Goal: Task Accomplishment & Management: Use online tool/utility

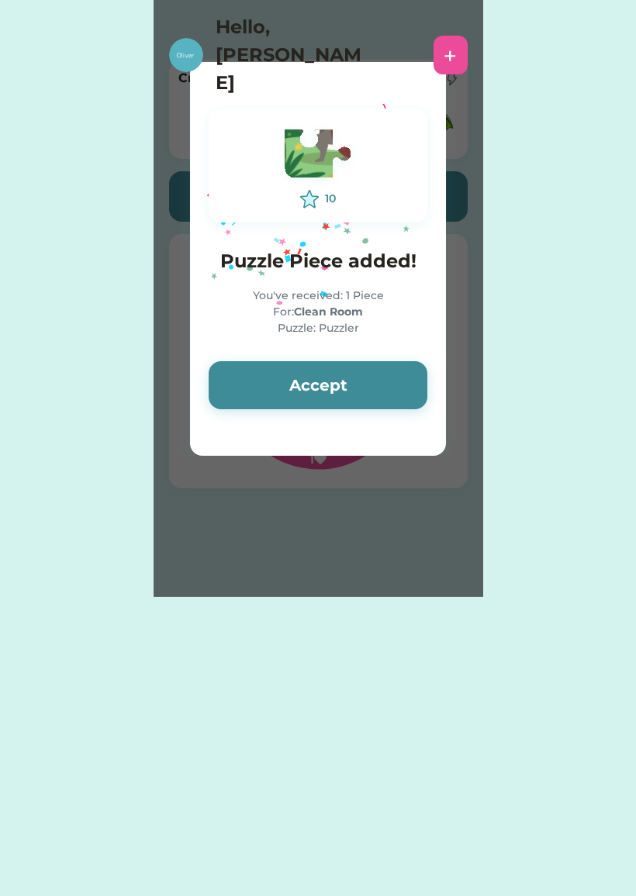
click at [285, 379] on button "Accept" at bounding box center [318, 385] width 219 height 48
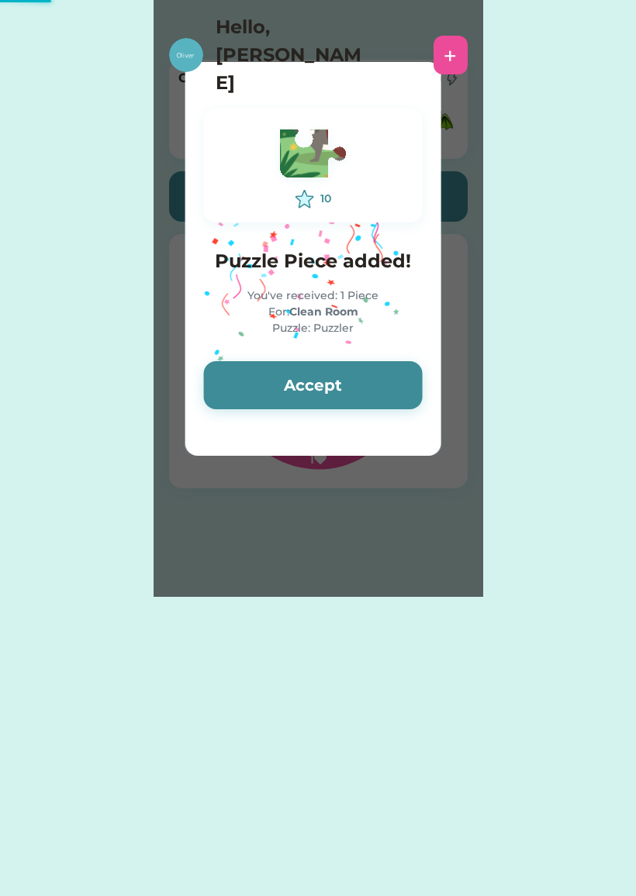
click at [342, 374] on button "Accept" at bounding box center [313, 385] width 219 height 48
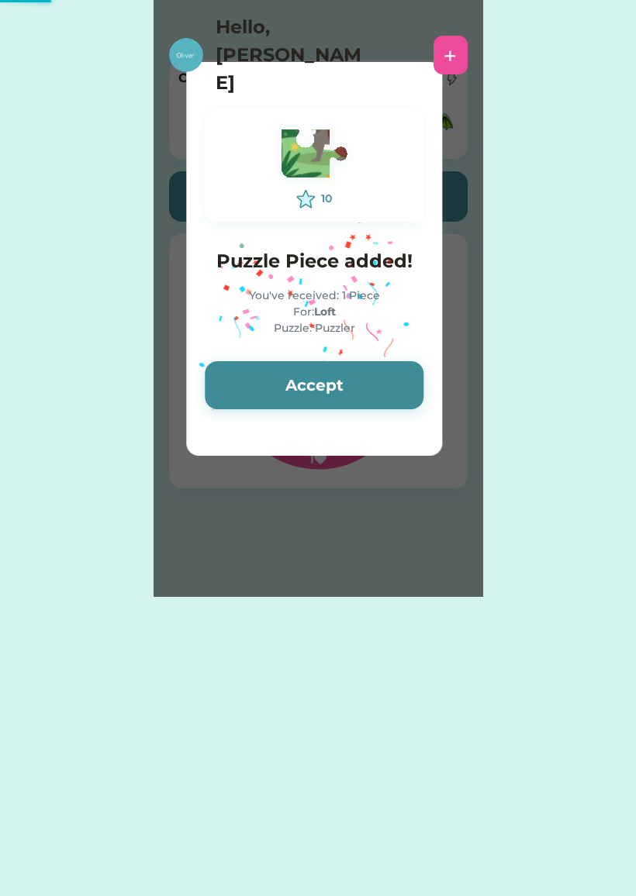
click at [398, 379] on button "Accept" at bounding box center [314, 385] width 219 height 48
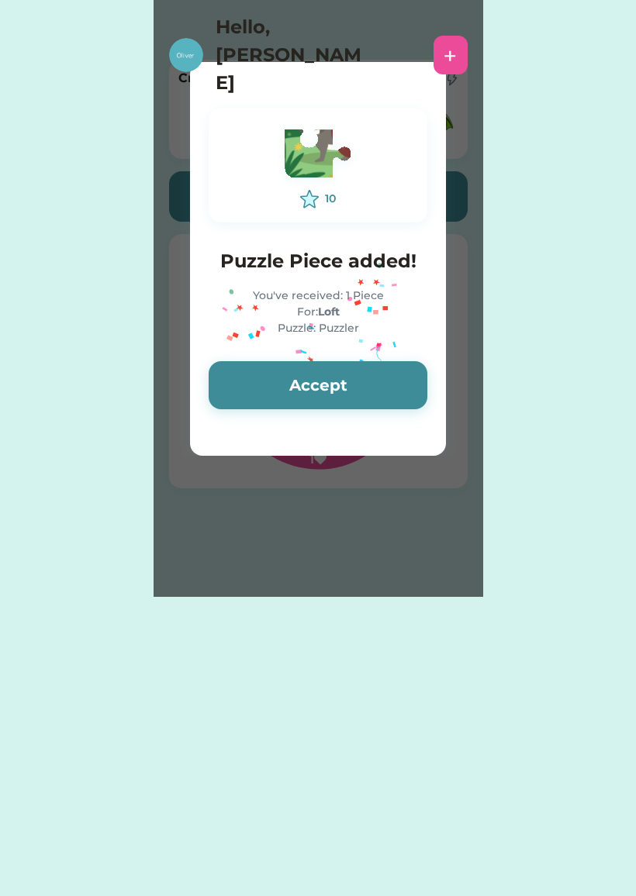
click at [404, 368] on button "Accept" at bounding box center [318, 385] width 219 height 48
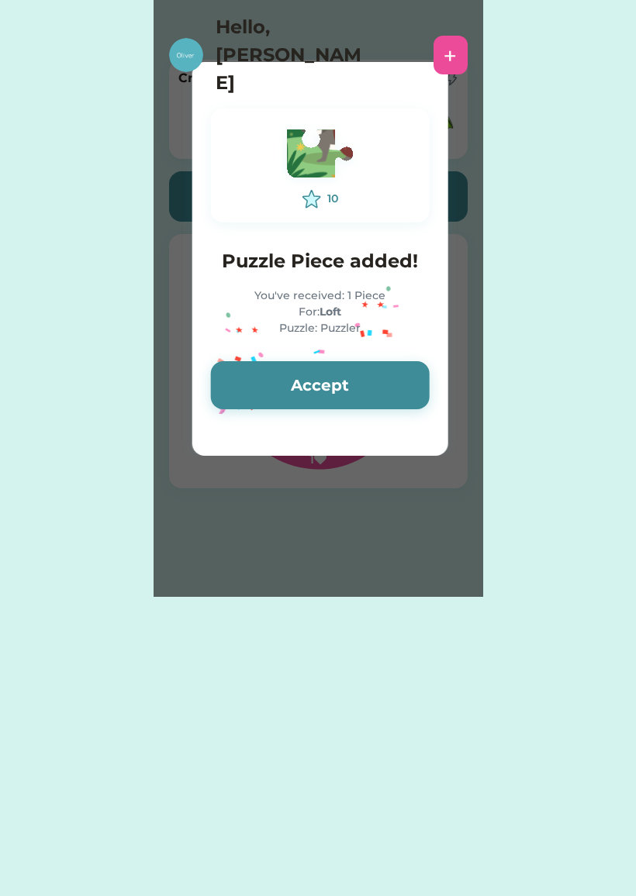
click at [381, 372] on button "Accept" at bounding box center [320, 385] width 219 height 48
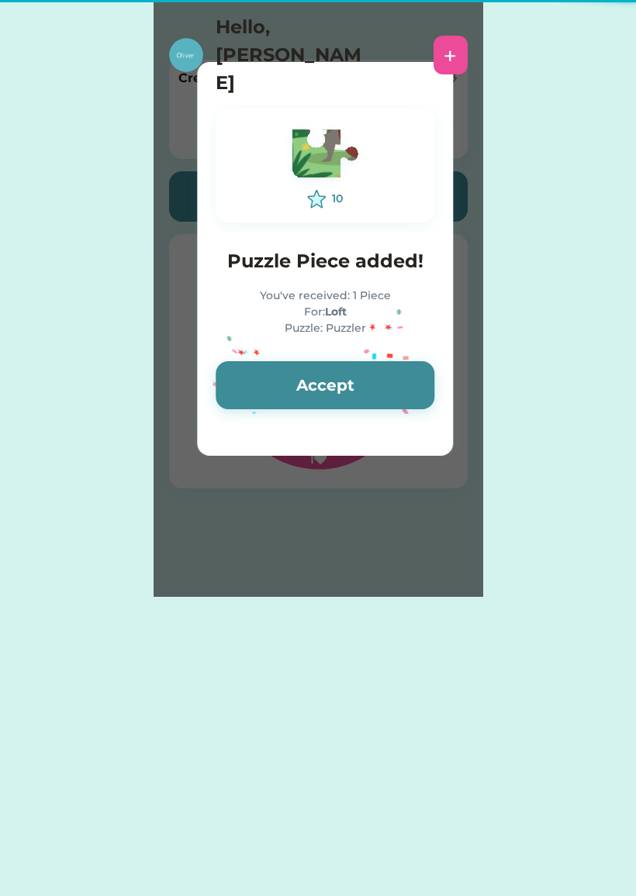
click at [402, 372] on button "Accept" at bounding box center [325, 385] width 219 height 48
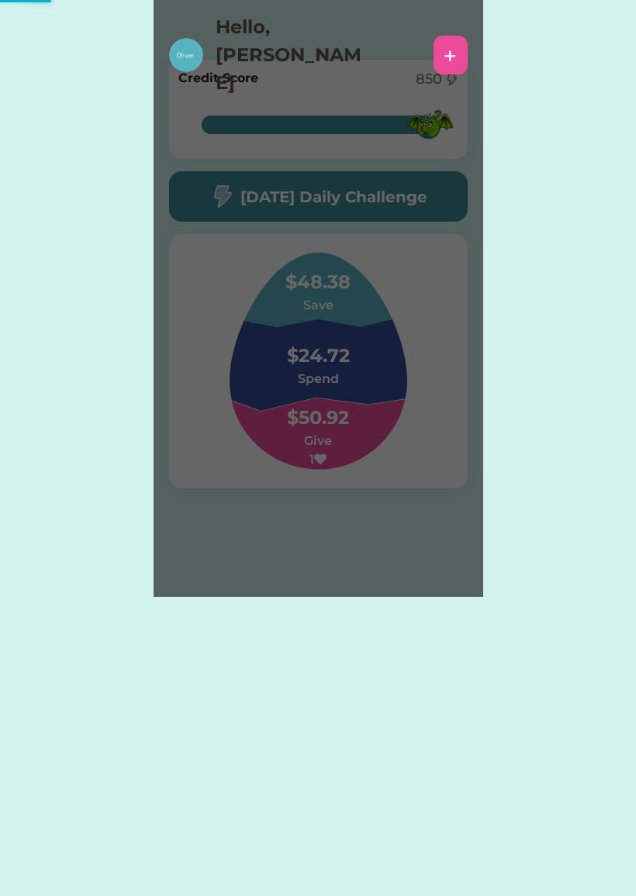
click at [406, 366] on div "Please wait 10 Puzzle Piece added! You've received: 1 Piece For: Trash/Recyclin…" at bounding box center [317, 298] width 329 height 597
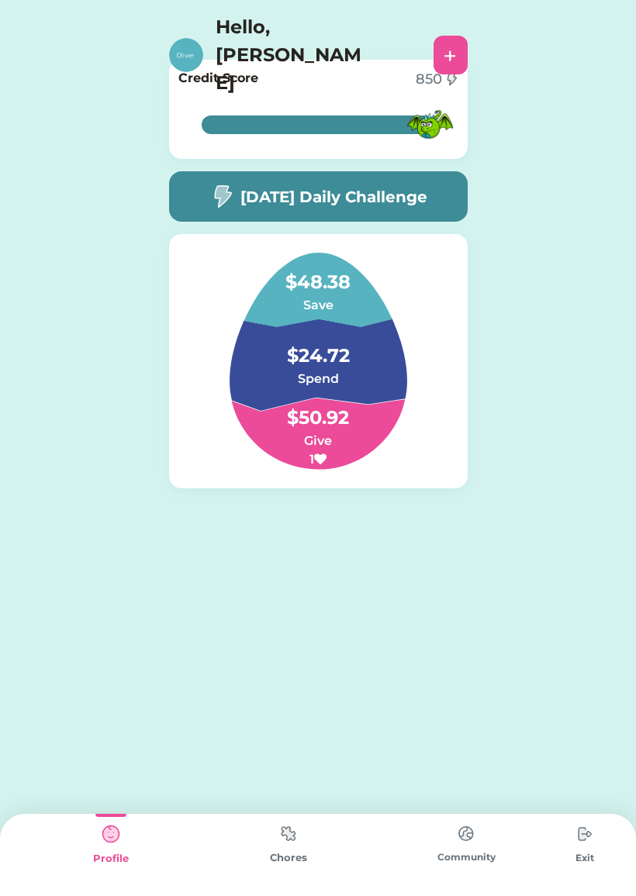
click at [277, 846] on img at bounding box center [288, 834] width 31 height 30
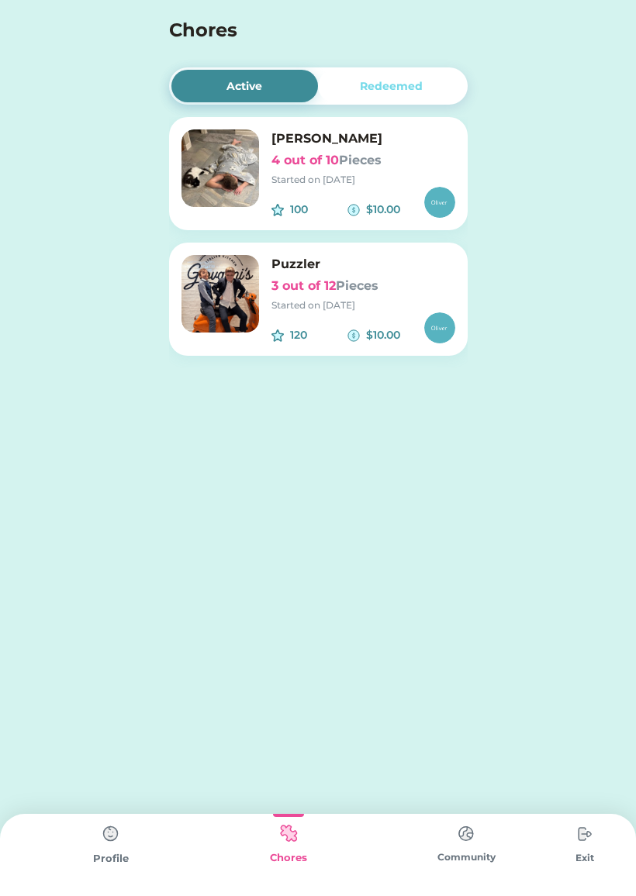
click at [340, 145] on h6 "[PERSON_NAME]" at bounding box center [363, 138] width 184 height 19
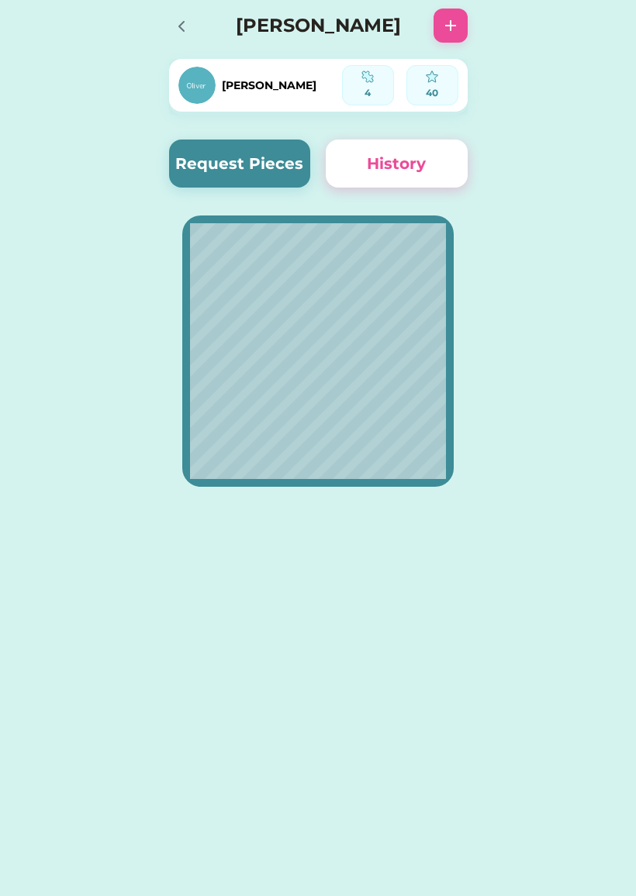
click at [273, 164] on button "Request Pieces" at bounding box center [240, 164] width 142 height 48
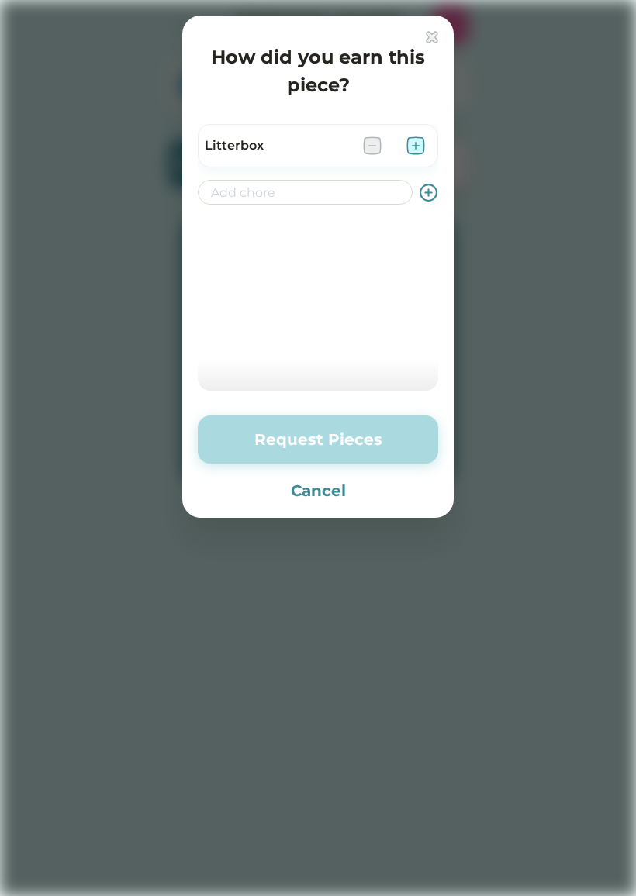
click at [446, 33] on div "How did you earn this piece? Litterbox Request Pieces Cancel" at bounding box center [317, 267] width 271 height 502
click at [420, 35] on div "How did you earn this piece?" at bounding box center [318, 65] width 240 height 68
click at [426, 23] on div "How did you earn this piece? Litterbox Request Pieces Cancel" at bounding box center [317, 267] width 271 height 502
click at [418, 40] on div "How did you earn this piece?" at bounding box center [318, 65] width 240 height 68
click at [429, 34] on img at bounding box center [432, 37] width 12 height 12
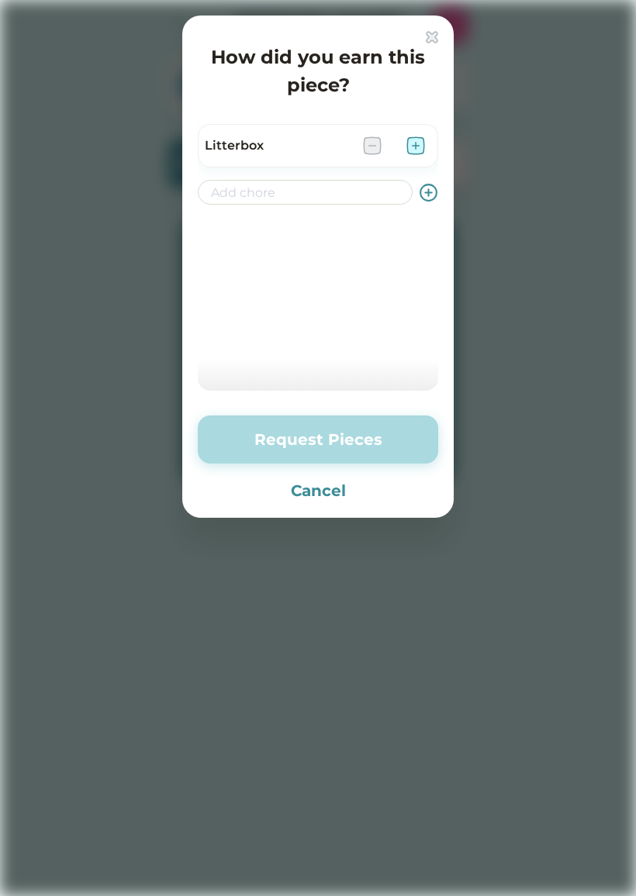
click at [447, 19] on div at bounding box center [318, 448] width 636 height 896
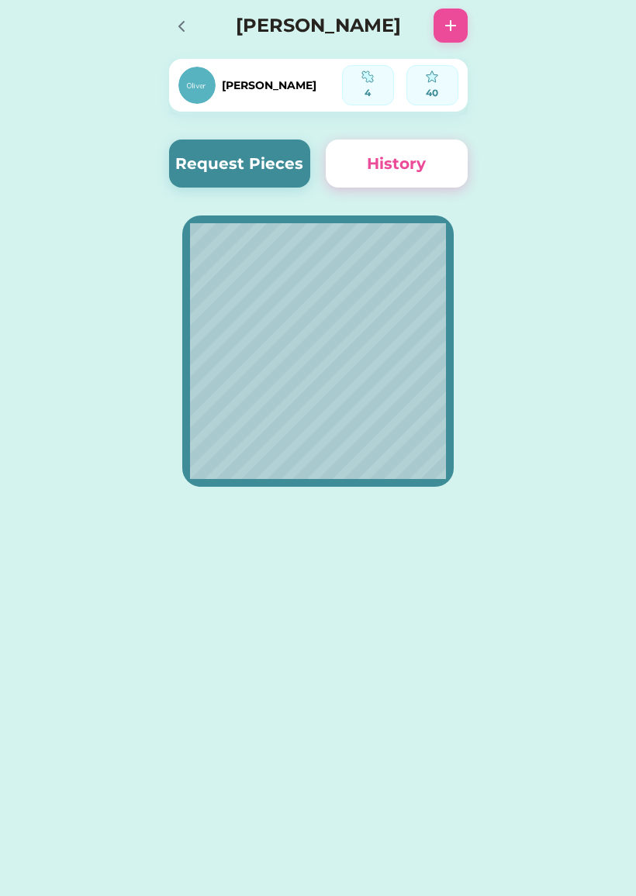
click at [197, 32] on div at bounding box center [186, 26] width 34 height 34
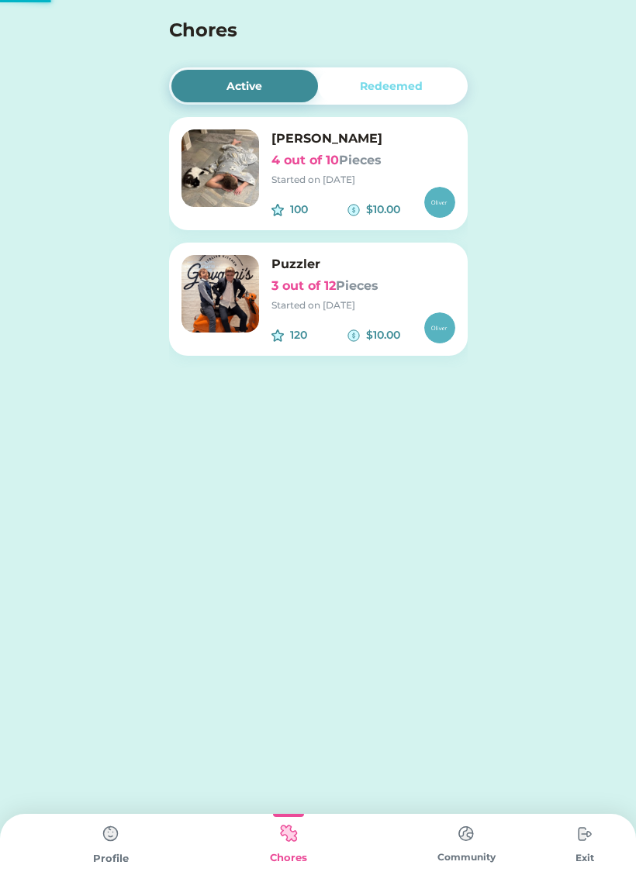
click at [305, 316] on div "120 $10.00" at bounding box center [363, 327] width 184 height 31
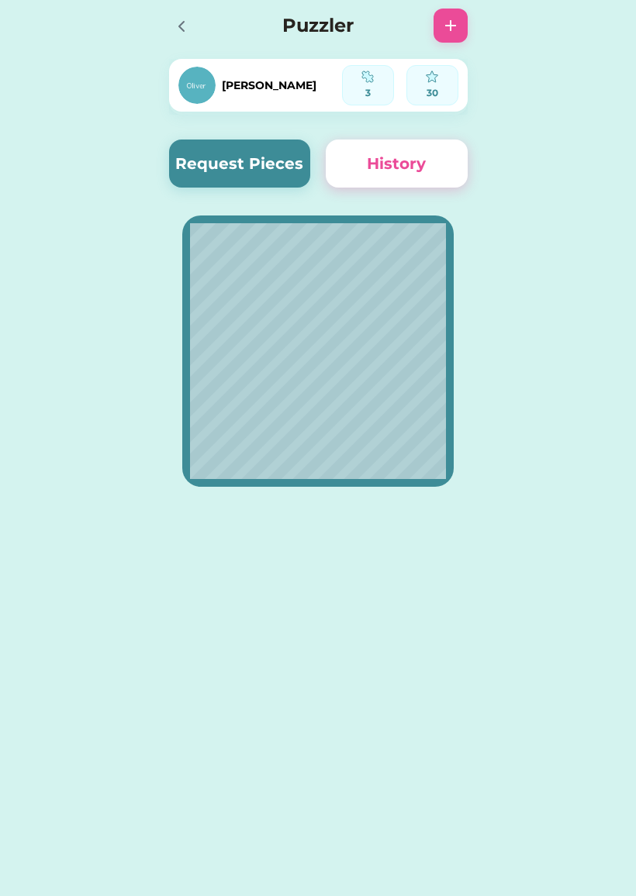
click at [267, 178] on button "Request Pieces" at bounding box center [240, 164] width 142 height 48
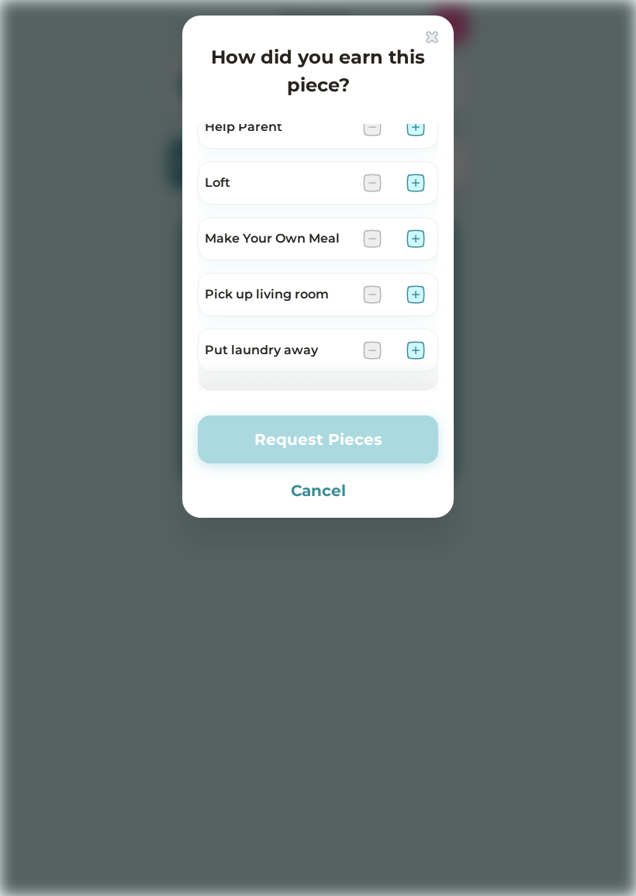
scroll to position [133, 0]
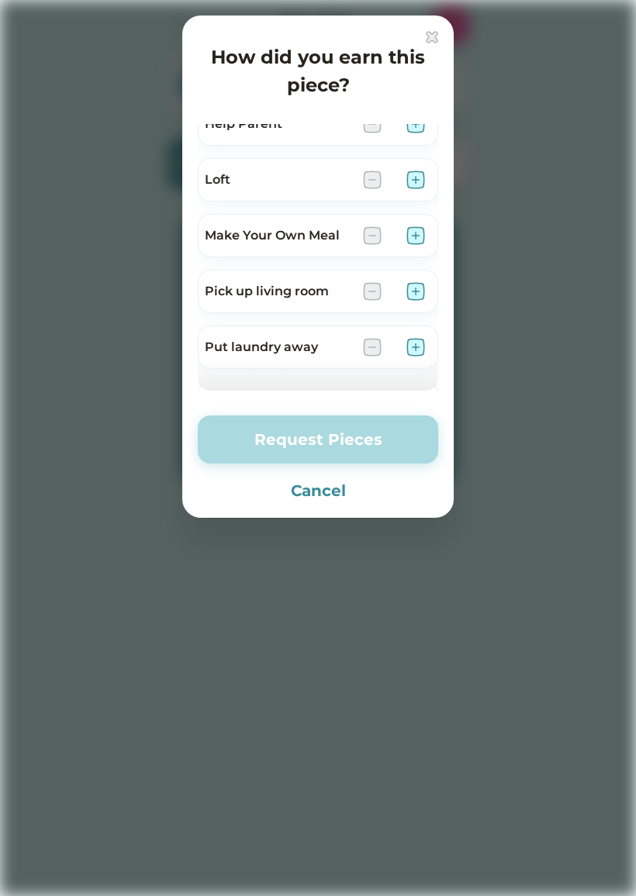
click at [422, 159] on div "Loft" at bounding box center [318, 179] width 240 height 43
click at [425, 171] on div "Loft" at bounding box center [318, 179] width 240 height 43
click at [431, 173] on div "Loft" at bounding box center [318, 179] width 240 height 43
click at [410, 188] on img at bounding box center [415, 180] width 19 height 19
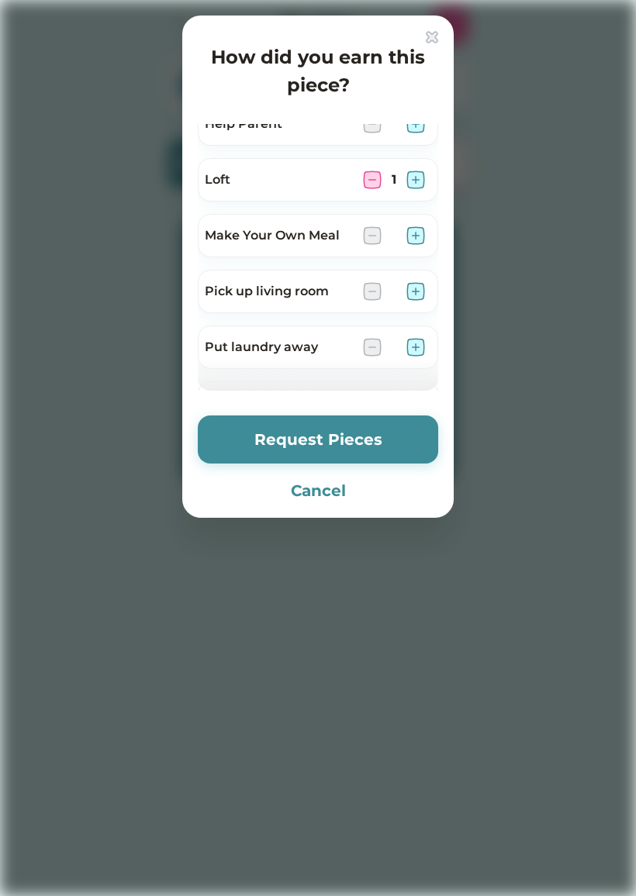
click at [417, 181] on img at bounding box center [415, 180] width 19 height 19
click at [384, 171] on div "2" at bounding box center [394, 180] width 62 height 19
click at [374, 173] on img at bounding box center [372, 180] width 19 height 19
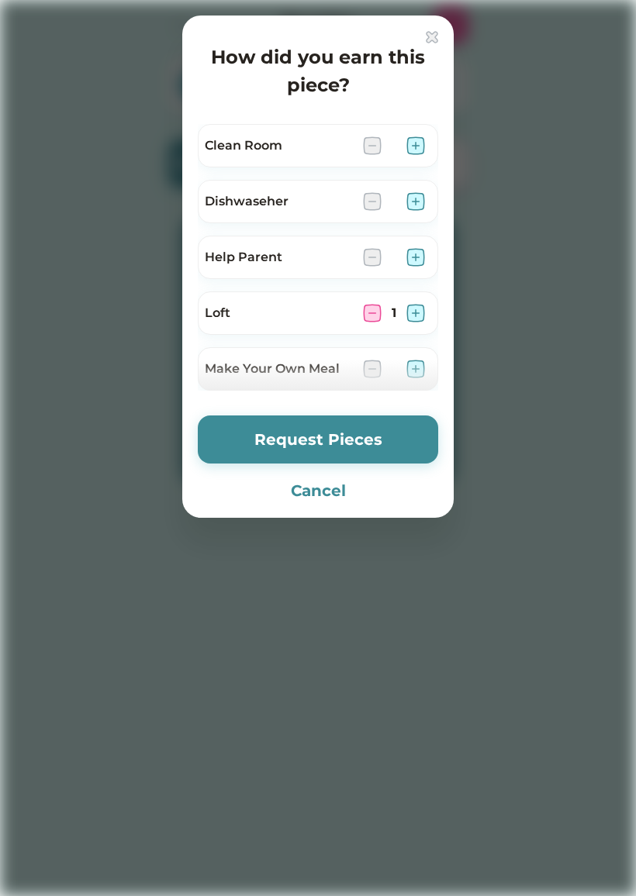
scroll to position [0, 0]
click at [423, 137] on img at bounding box center [415, 145] width 19 height 19
click at [417, 141] on img at bounding box center [415, 145] width 19 height 19
click at [374, 143] on img at bounding box center [372, 145] width 19 height 19
click at [343, 439] on button "Request Pieces" at bounding box center [318, 440] width 240 height 48
